Goal: Navigation & Orientation: Find specific page/section

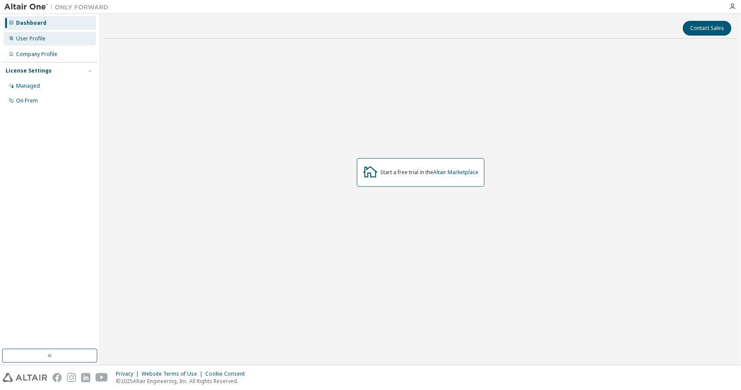
click at [45, 41] on div "User Profile" at bounding box center [49, 39] width 92 height 14
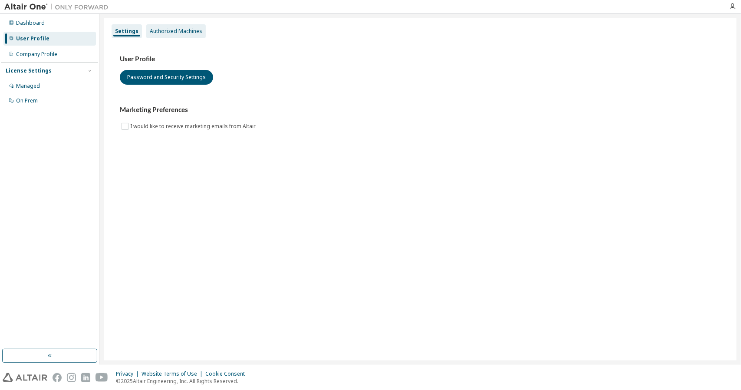
click at [167, 32] on div "Authorized Machines" at bounding box center [176, 31] width 53 height 7
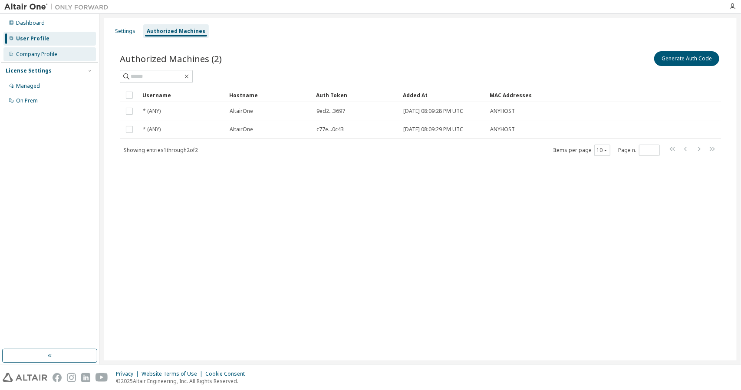
click at [73, 56] on div "Company Profile" at bounding box center [49, 54] width 92 height 14
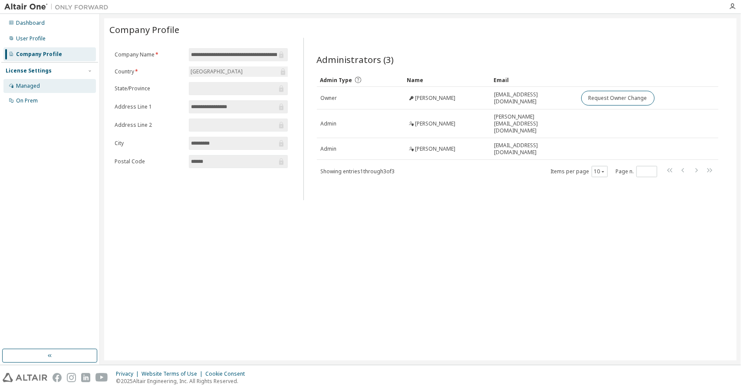
click at [73, 86] on div "Managed" at bounding box center [49, 86] width 92 height 14
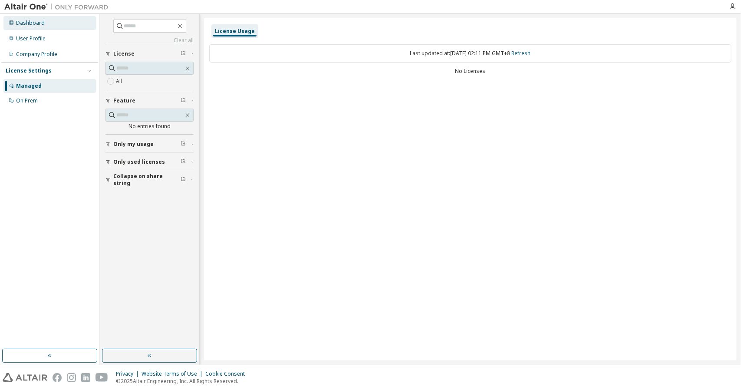
click at [38, 24] on div "Dashboard" at bounding box center [30, 23] width 29 height 7
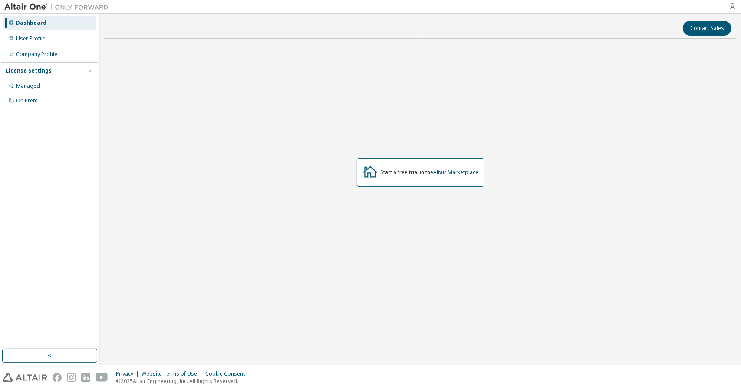
click at [731, 8] on icon "button" at bounding box center [732, 6] width 7 height 7
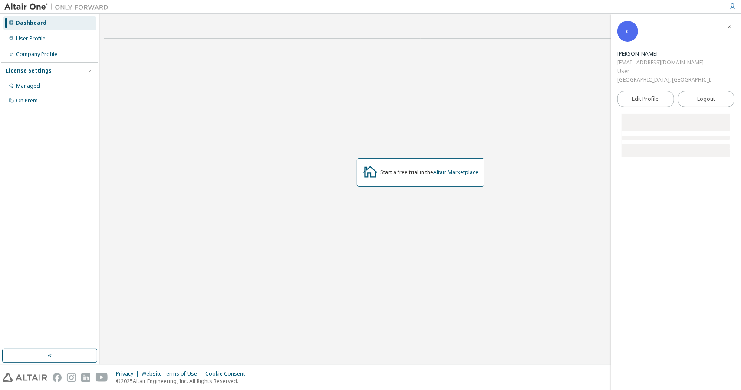
click at [32, 63] on div "License Settings Managed On Prem" at bounding box center [49, 85] width 97 height 46
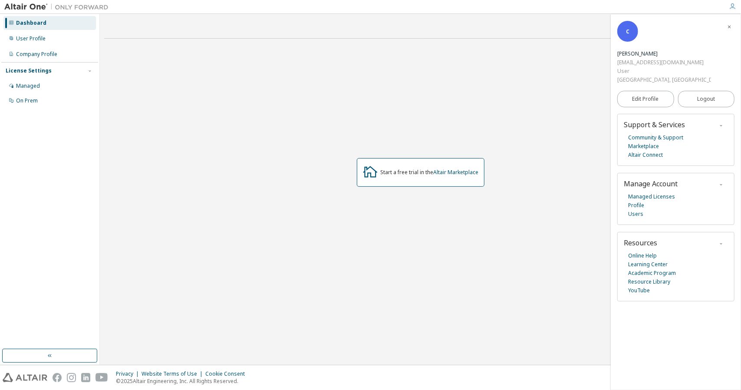
click at [25, 10] on img at bounding box center [58, 7] width 109 height 9
click at [454, 173] on link "Altair Marketplace" at bounding box center [456, 171] width 45 height 7
